Goal: Navigation & Orientation: Understand site structure

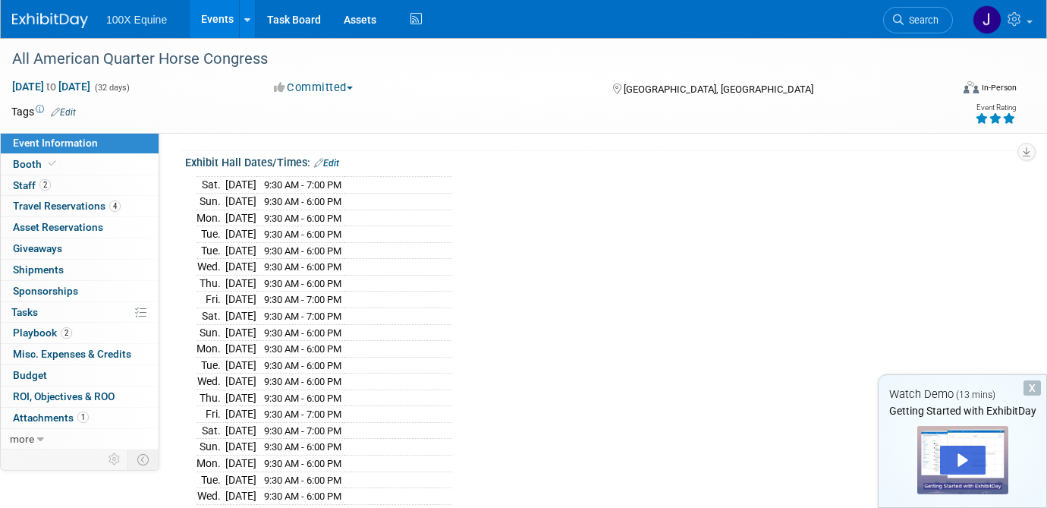
scroll to position [152, 0]
click at [25, 187] on span "Staff 2" at bounding box center [32, 185] width 38 height 12
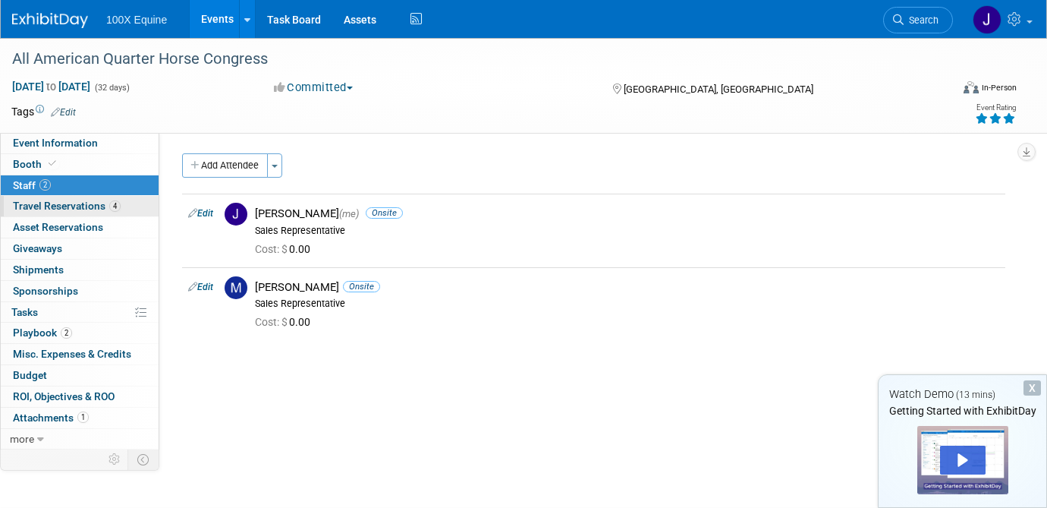
click at [76, 204] on span "Travel Reservations 4" at bounding box center [67, 206] width 108 height 12
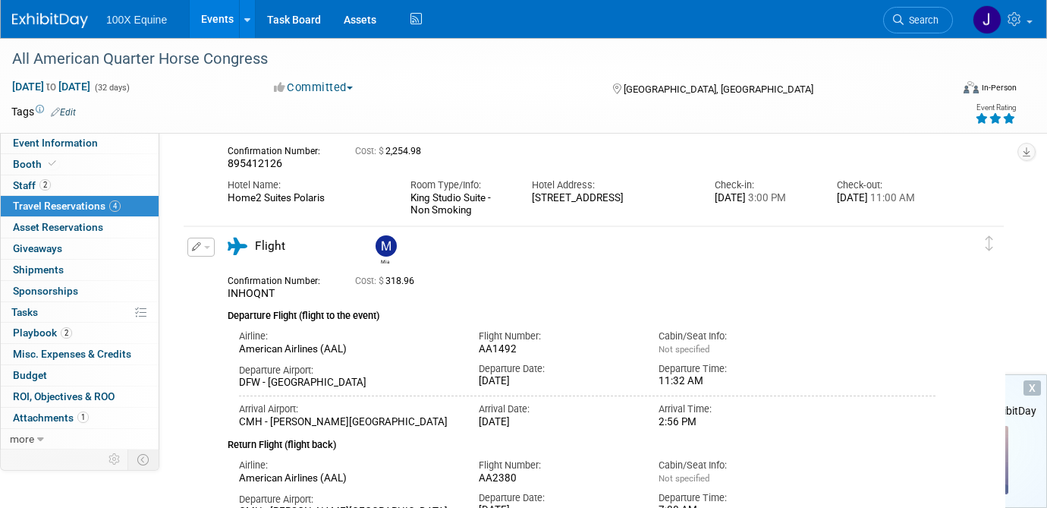
scroll to position [607, 0]
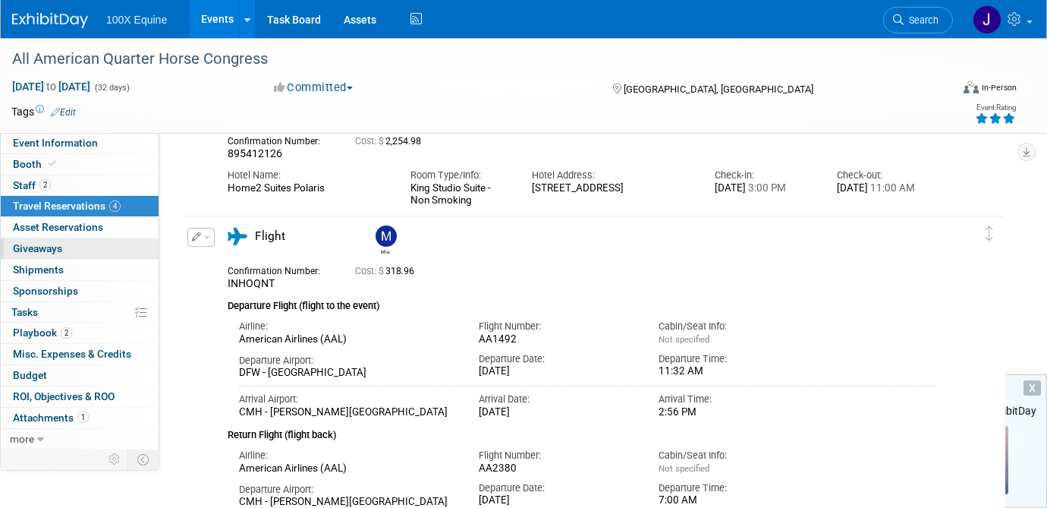
click at [33, 249] on span "Giveaways 0" at bounding box center [37, 248] width 49 height 12
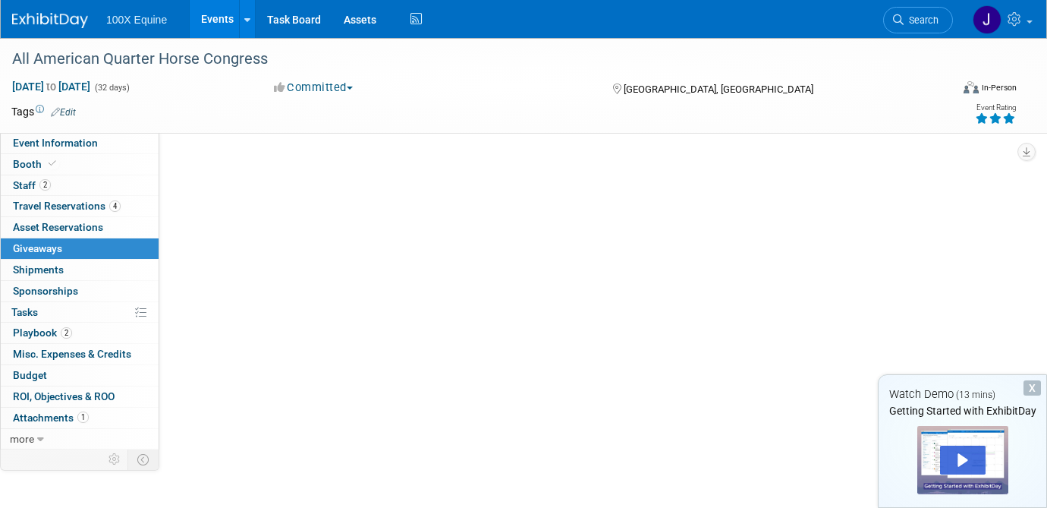
scroll to position [0, 0]
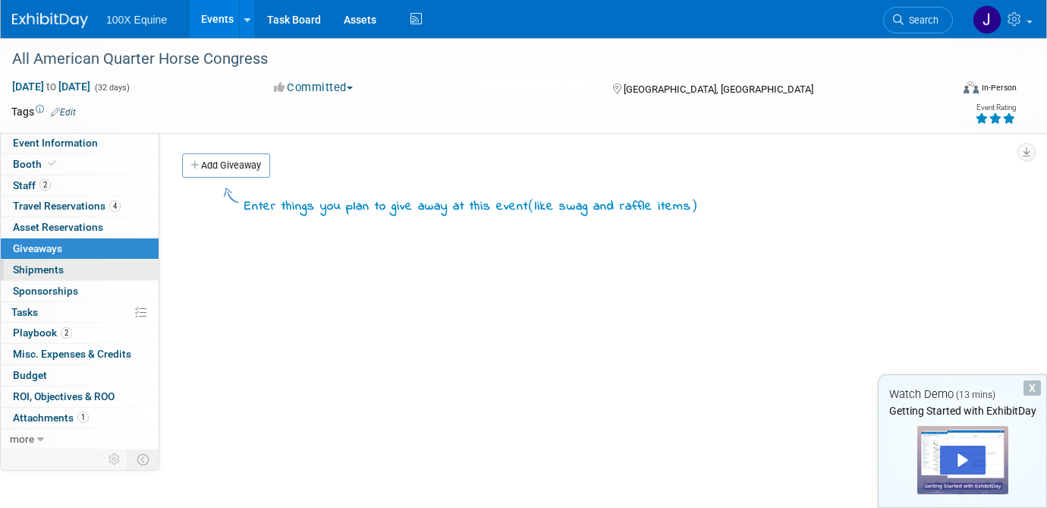
click at [39, 267] on span "Shipments 0" at bounding box center [38, 269] width 51 height 12
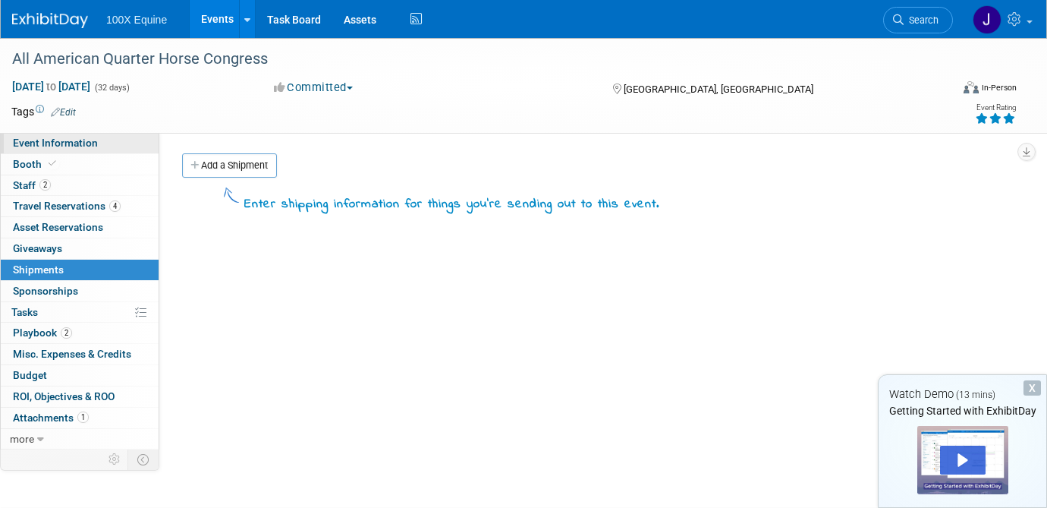
click at [77, 149] on link "Event Information" at bounding box center [80, 143] width 158 height 20
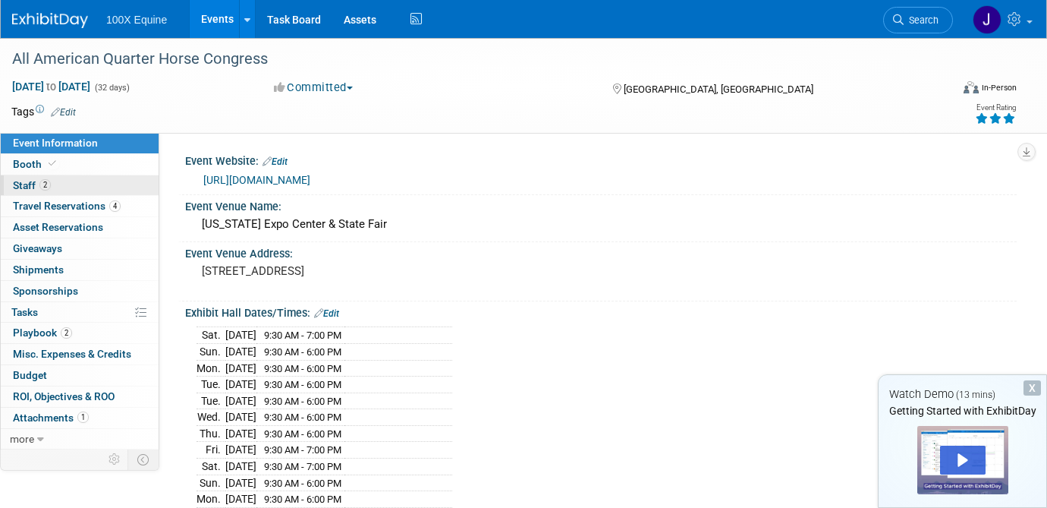
click at [19, 185] on span "Staff 2" at bounding box center [32, 185] width 38 height 12
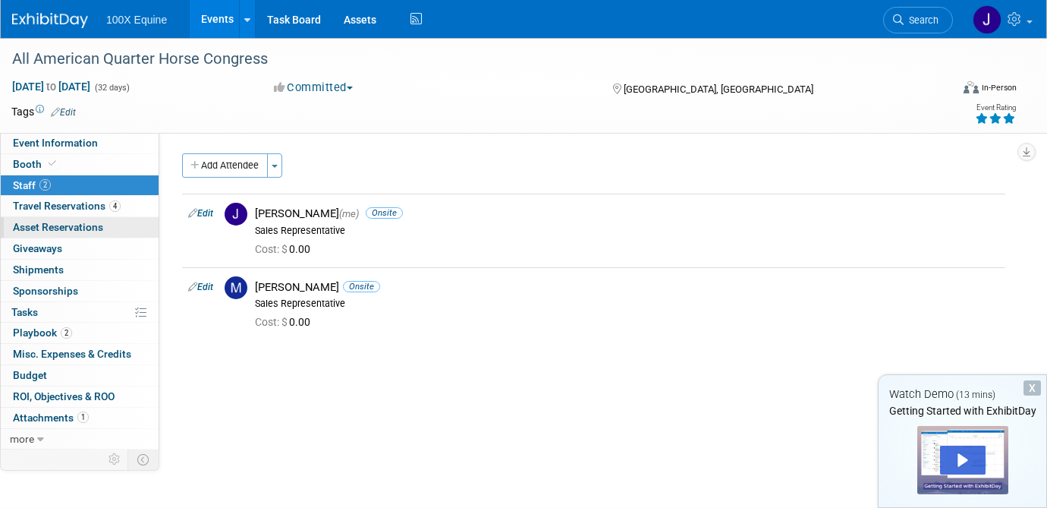
click at [69, 231] on span "Asset Reservations 0" at bounding box center [58, 227] width 90 height 12
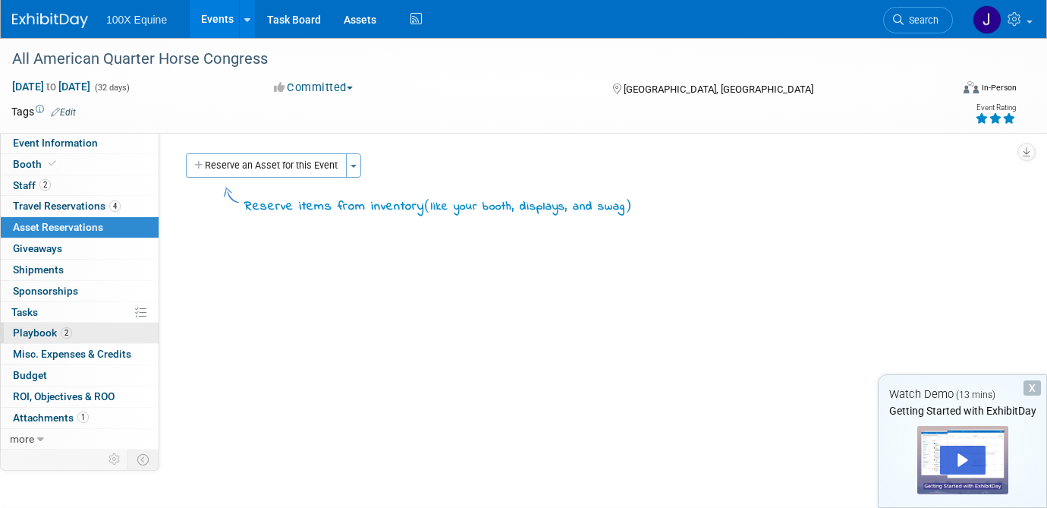
click at [31, 337] on span "Playbook 2" at bounding box center [42, 332] width 59 height 12
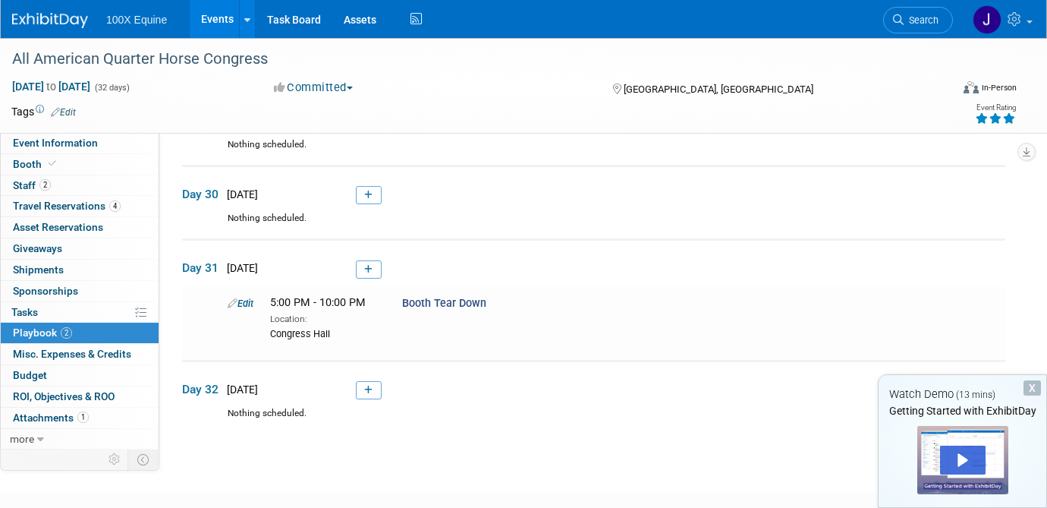
scroll to position [2276, 0]
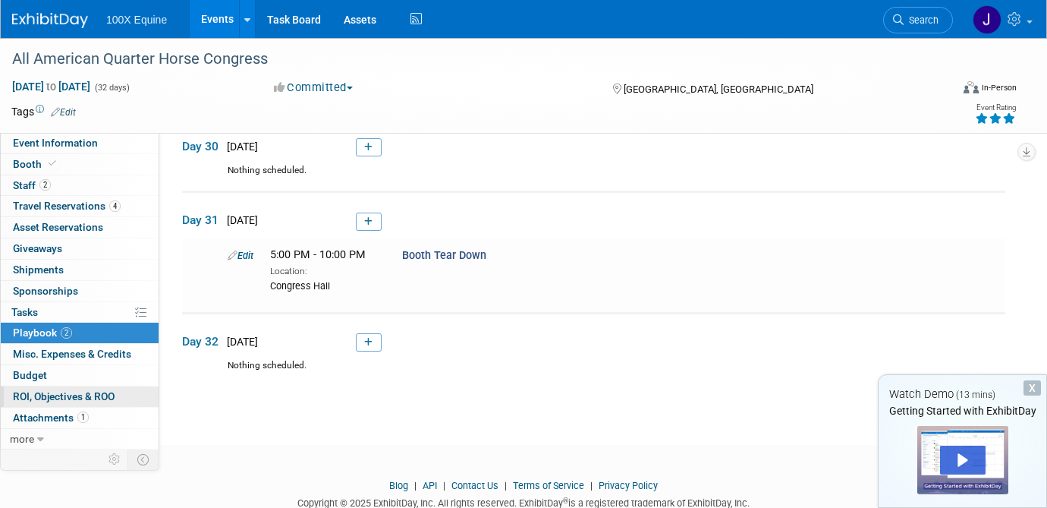
click at [61, 405] on link "0 ROI, Objectives & ROO 0" at bounding box center [80, 396] width 158 height 20
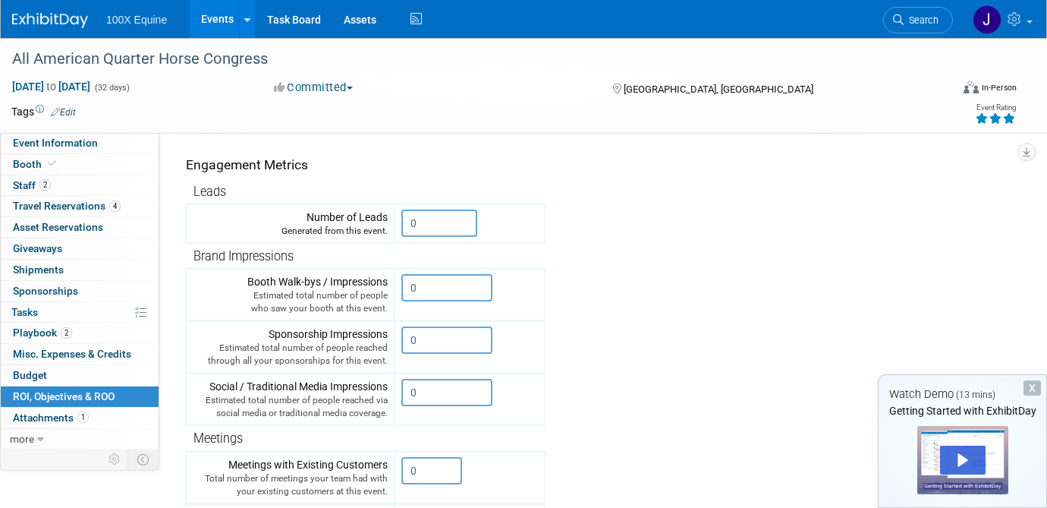
scroll to position [0, 0]
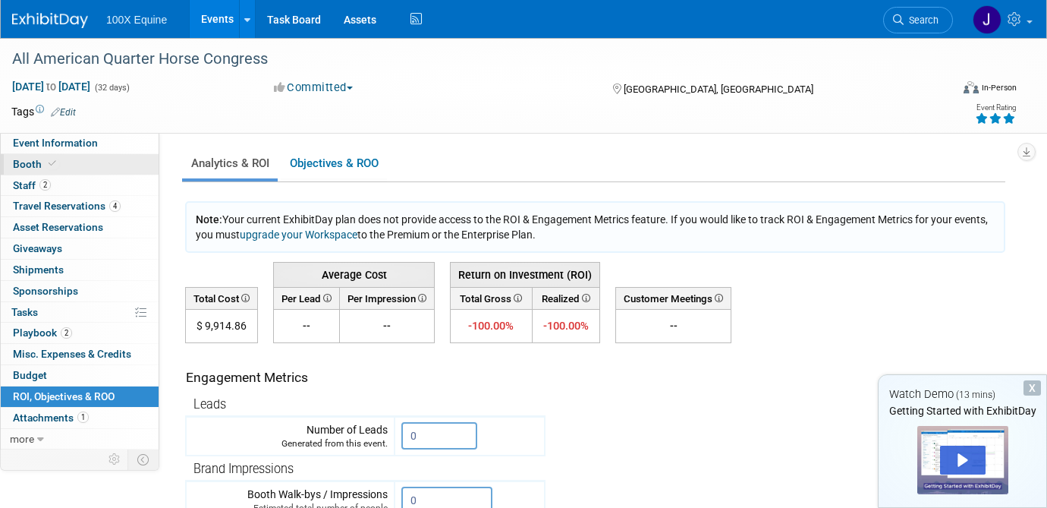
click at [23, 162] on span "Booth" at bounding box center [36, 164] width 46 height 12
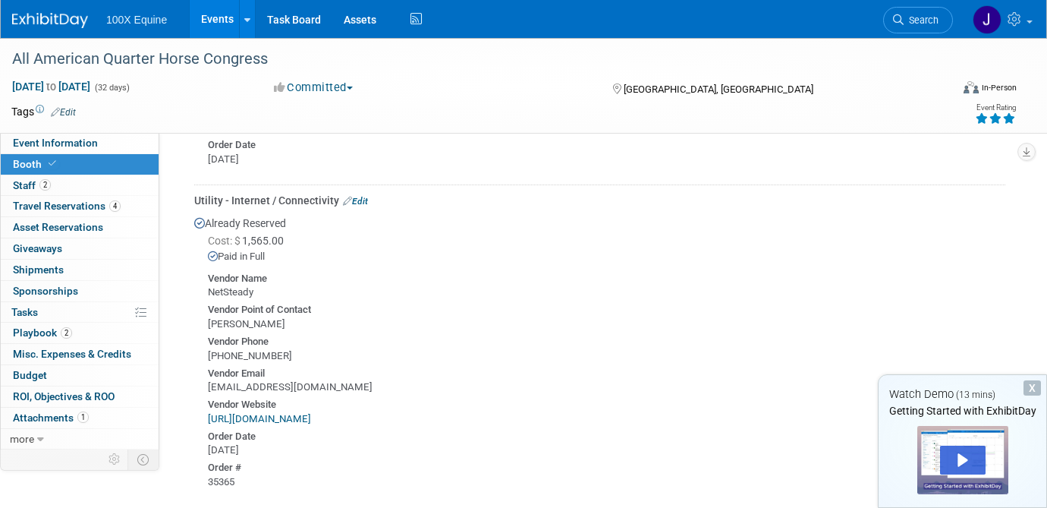
scroll to position [370, 0]
